Goal: Ask a question

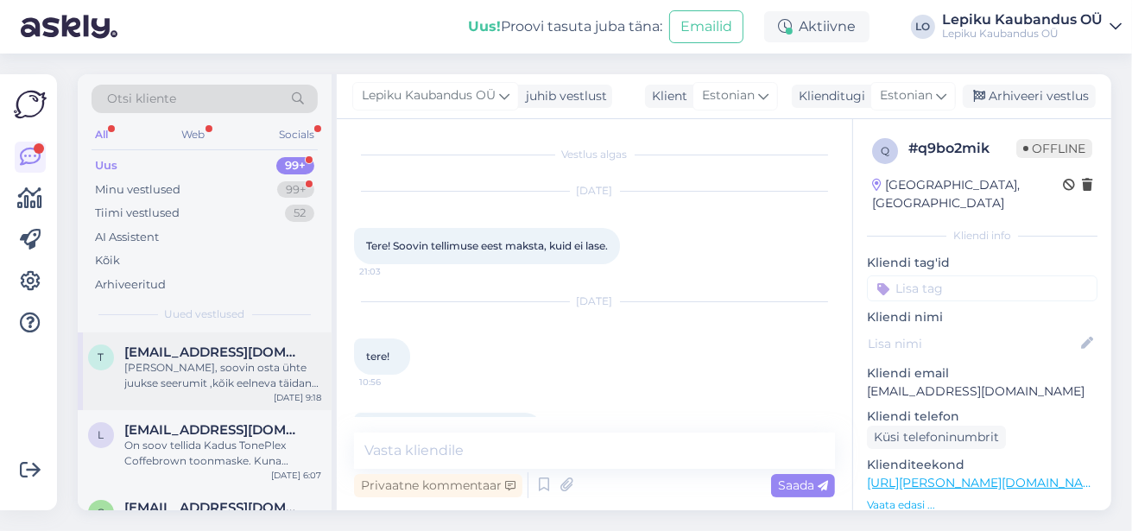
scroll to position [453, 0]
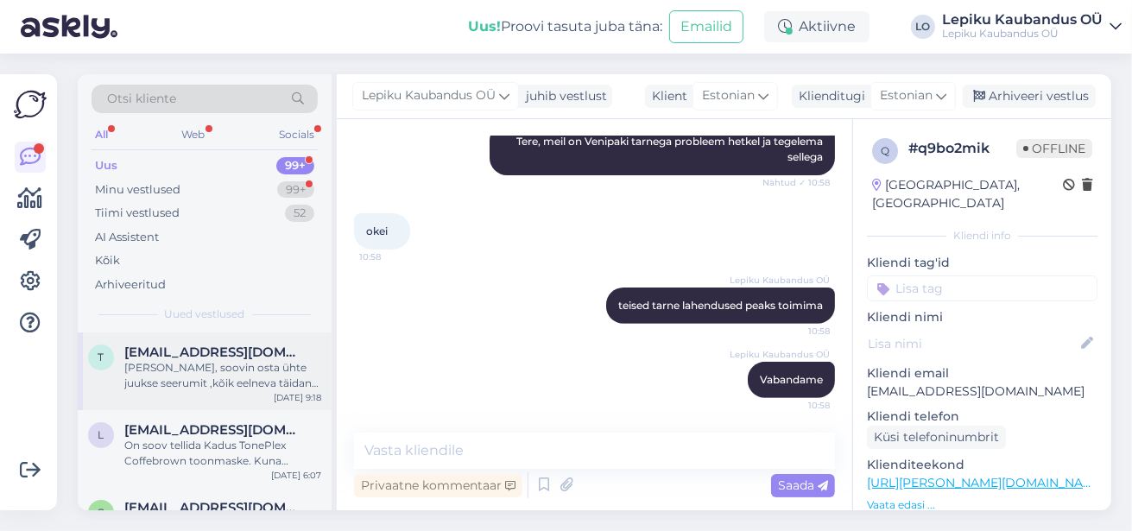
click at [220, 366] on div "[PERSON_NAME], soovin osta ühte juukse seerumit ,kõik eelneva täidan ära ,aga m…" at bounding box center [222, 375] width 197 height 31
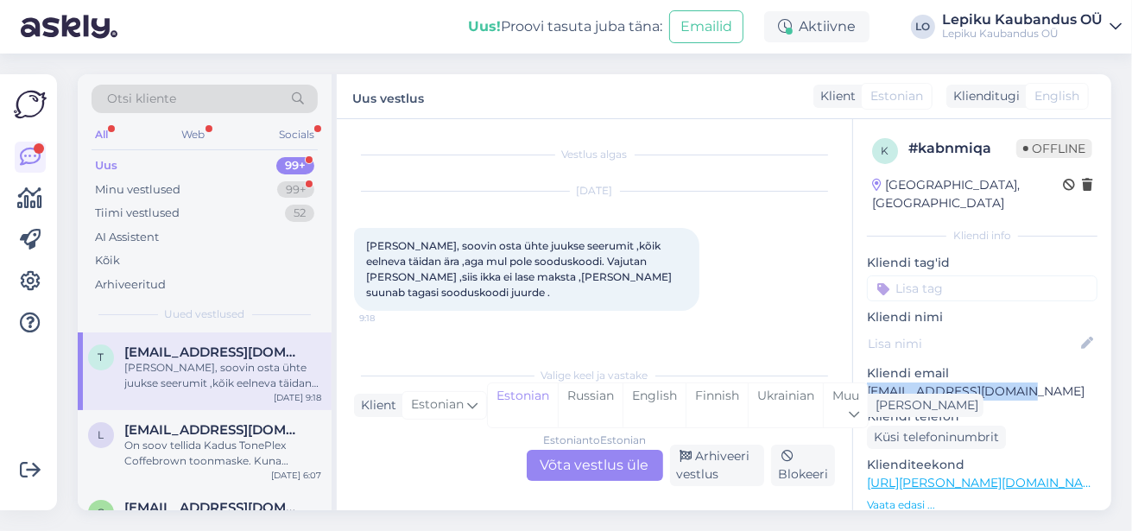
drag, startPoint x: 1038, startPoint y: 375, endPoint x: 867, endPoint y: 383, distance: 171.2
click at [867, 383] on div "k # kabnmiqa Offline Estonia, Kuressaare Kliendi info Kliendi tag'id Kliendi ni…" at bounding box center [982, 483] width 258 height 728
copy p "[EMAIL_ADDRESS][DOMAIN_NAME]"
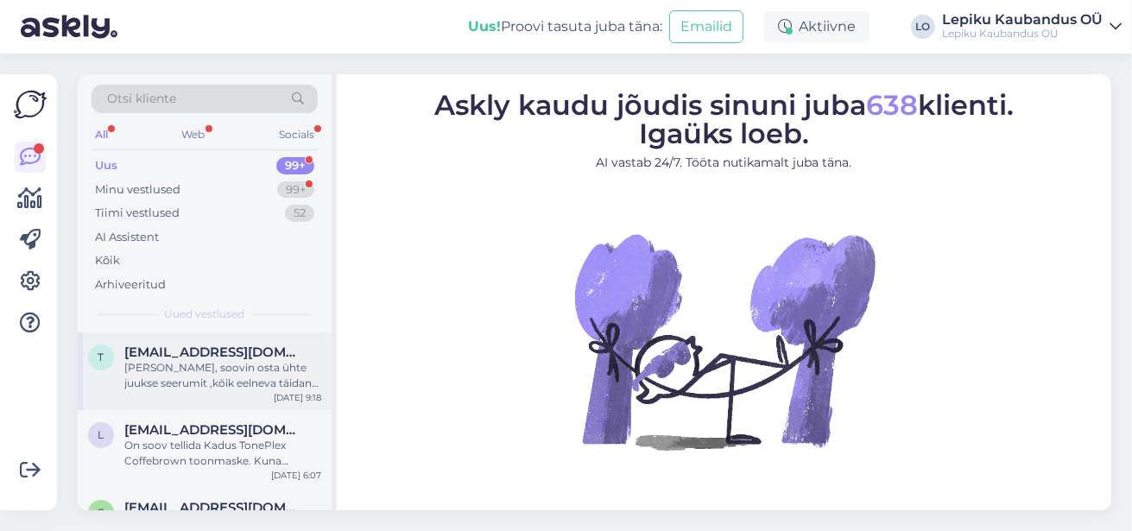
click at [225, 370] on div "[PERSON_NAME], soovin osta ühte juukse seerumit ,kõik eelneva täidan ära ,aga m…" at bounding box center [222, 375] width 197 height 31
